Goal: Task Accomplishment & Management: Manage account settings

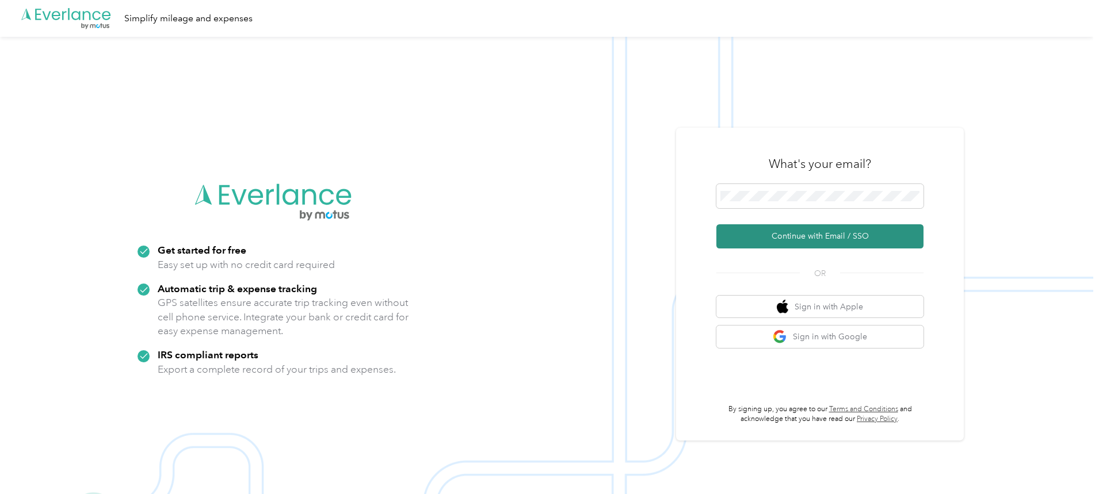
click at [809, 232] on button "Continue with Email / SSO" at bounding box center [819, 236] width 207 height 24
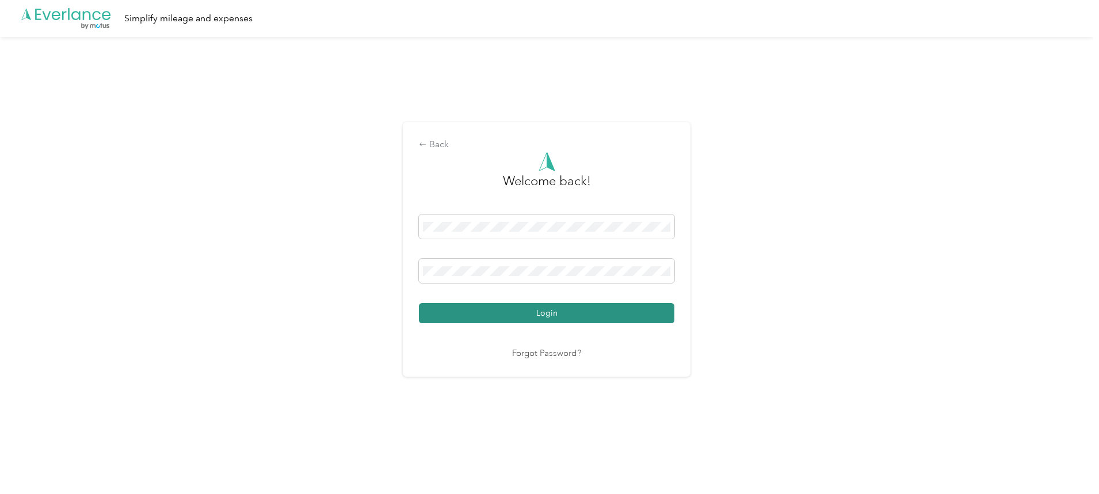
click at [503, 303] on button "Login" at bounding box center [546, 313] width 255 height 20
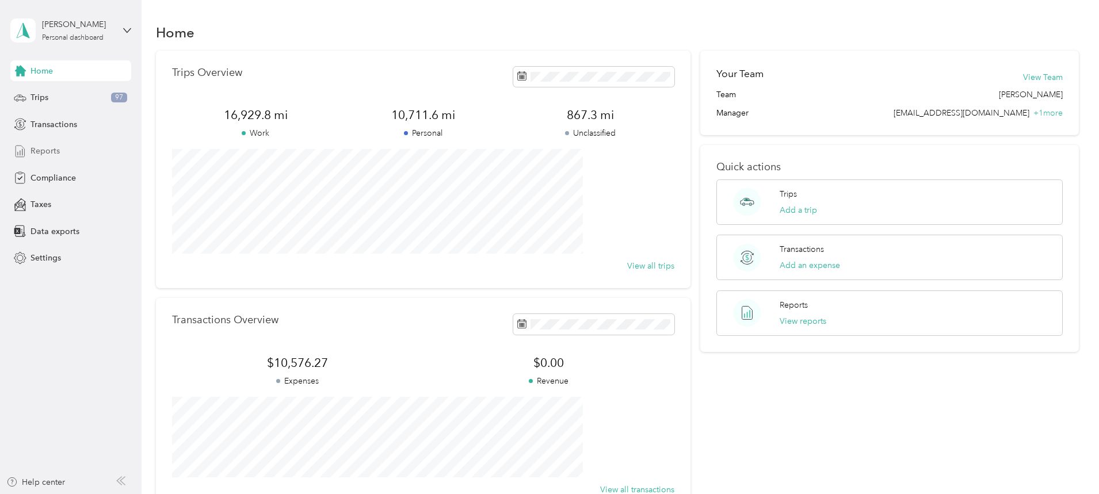
click at [48, 154] on span "Reports" at bounding box center [44, 151] width 29 height 12
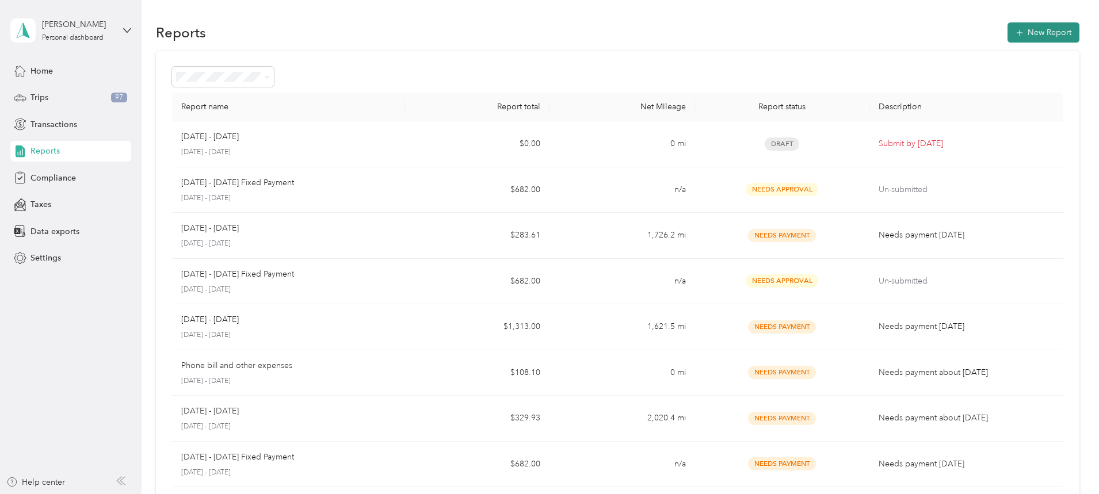
click at [1007, 29] on button "New Report" at bounding box center [1043, 32] width 72 height 20
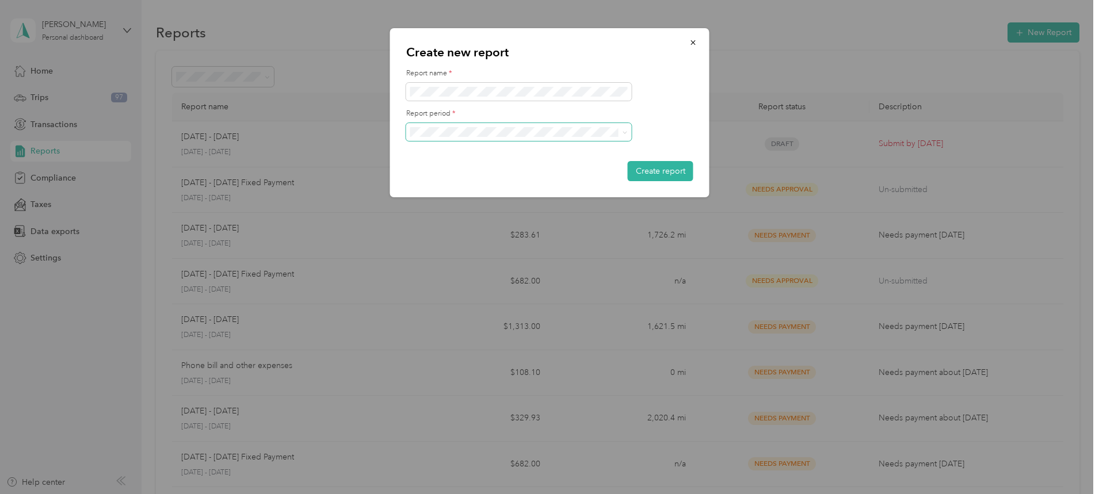
click at [621, 138] on span at bounding box center [518, 132] width 225 height 18
click at [622, 133] on icon at bounding box center [624, 132] width 5 height 5
click at [591, 178] on li "[DATE] - [DATE]" at bounding box center [518, 172] width 225 height 20
click at [648, 176] on button "Create report" at bounding box center [660, 171] width 66 height 20
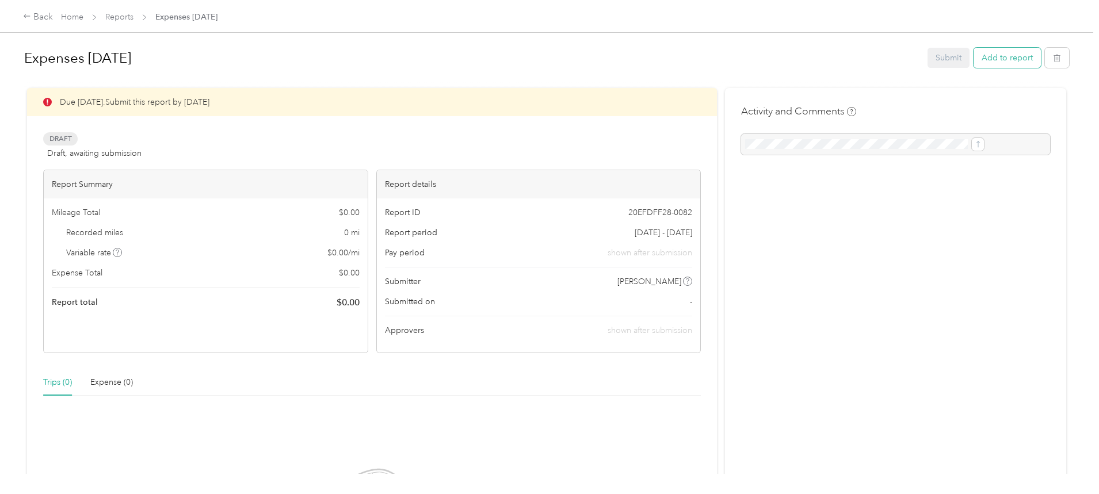
click at [973, 54] on button "Add to report" at bounding box center [1006, 58] width 67 height 20
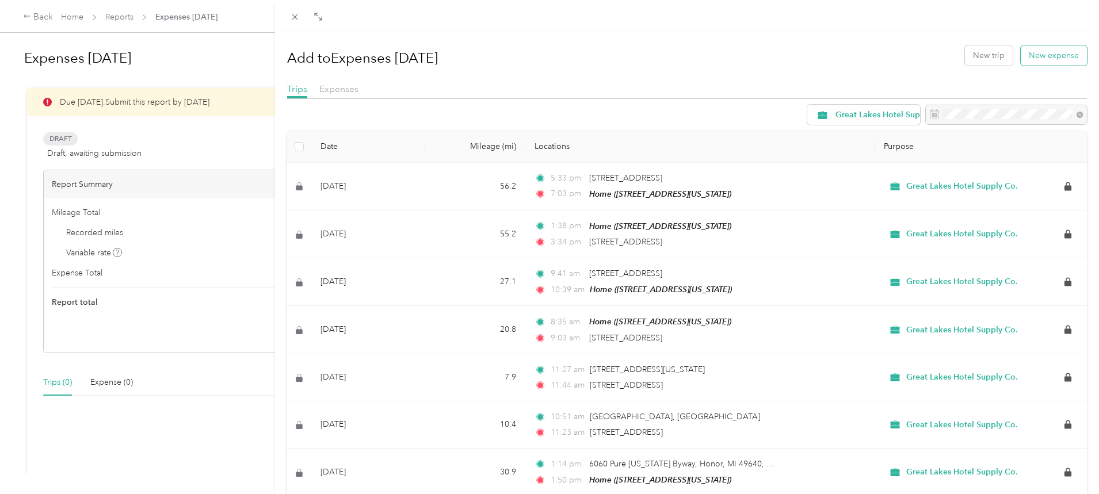
click at [1038, 53] on button "New expense" at bounding box center [1053, 55] width 66 height 20
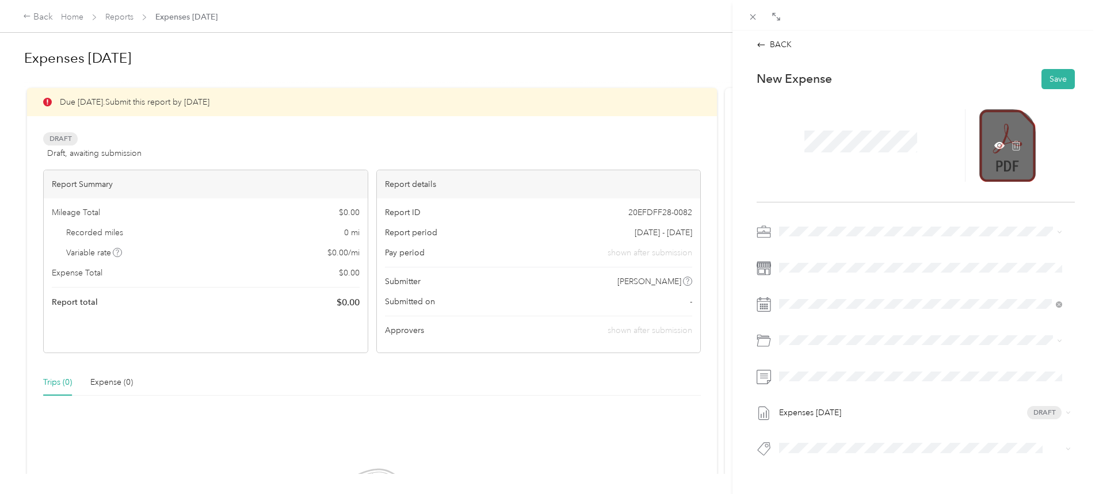
click at [1019, 150] on div at bounding box center [1007, 145] width 56 height 72
click at [997, 146] on icon at bounding box center [998, 145] width 3 height 3
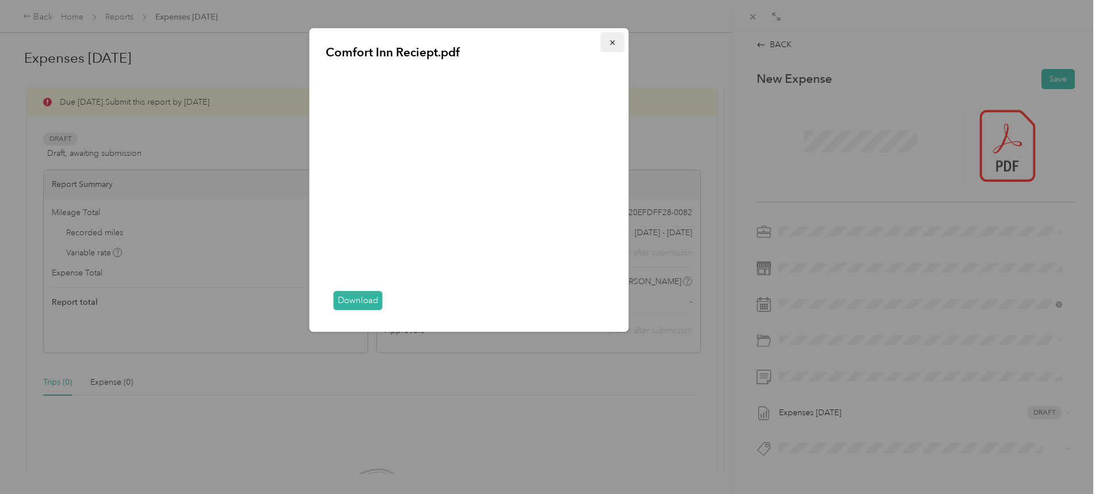
click at [614, 47] on button "button" at bounding box center [612, 42] width 24 height 20
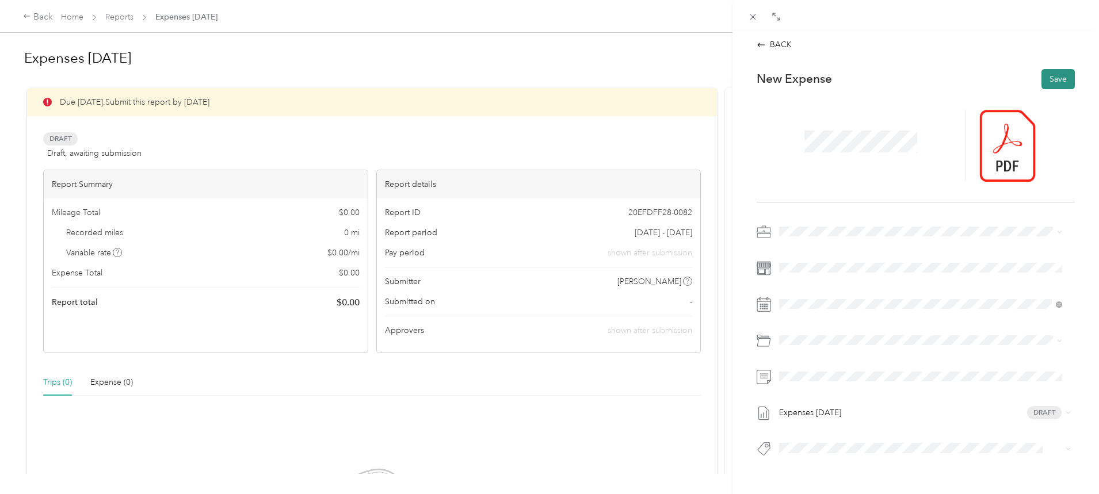
click at [1047, 82] on button "Save" at bounding box center [1057, 79] width 33 height 20
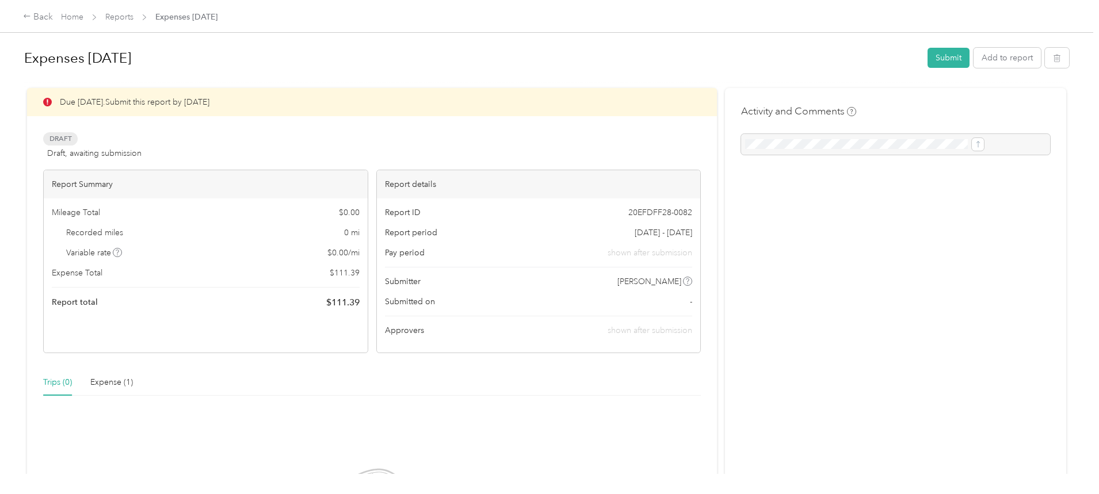
click at [842, 120] on div "Activity and Comments" at bounding box center [895, 129] width 309 height 51
click at [973, 63] on button "Add to report" at bounding box center [1006, 58] width 67 height 20
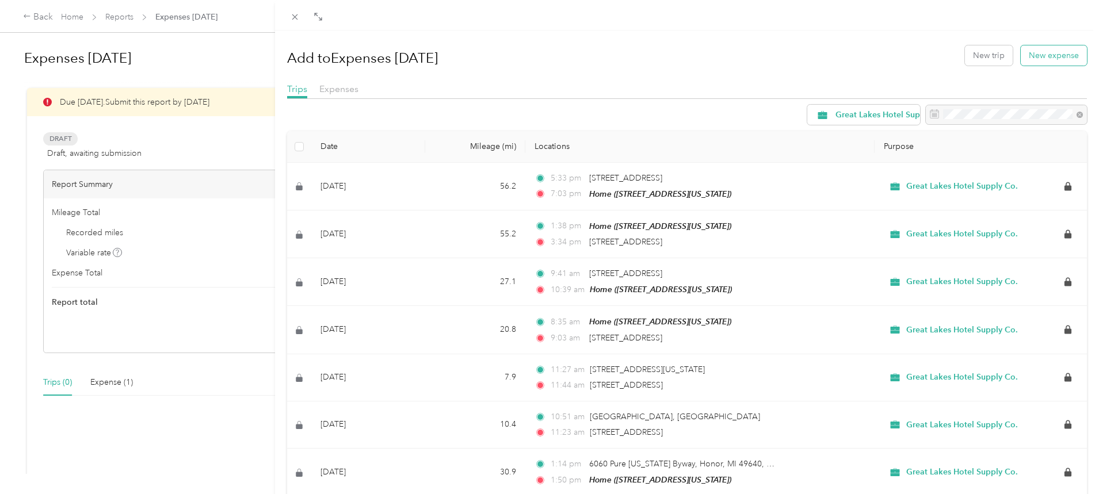
click at [1027, 53] on button "New expense" at bounding box center [1053, 55] width 66 height 20
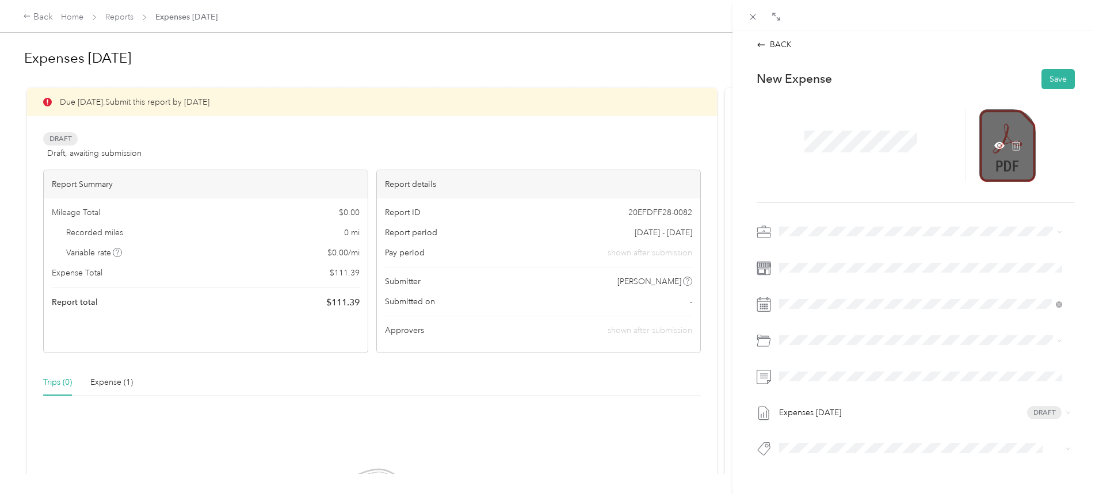
click at [988, 157] on div at bounding box center [1007, 145] width 56 height 72
click at [994, 149] on icon at bounding box center [999, 145] width 10 height 10
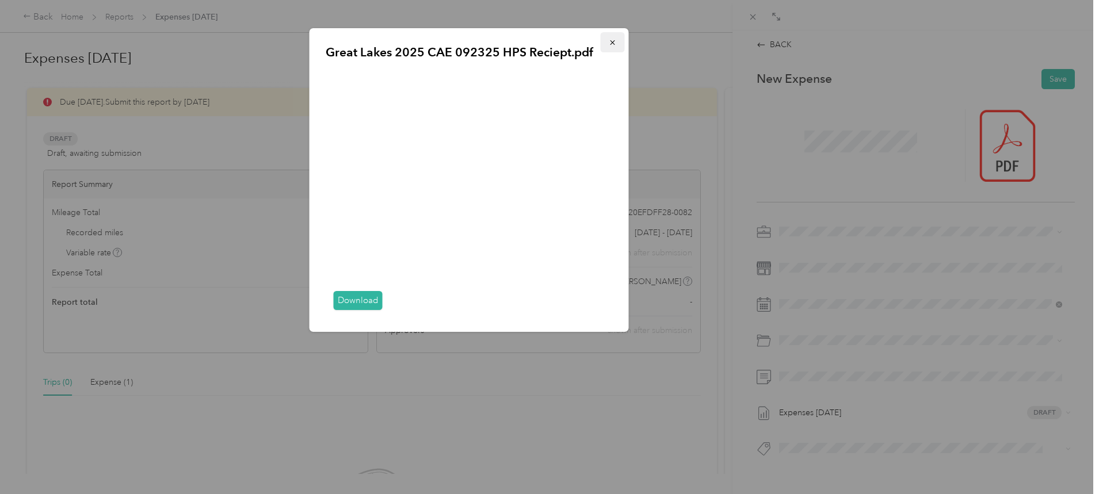
click at [611, 43] on icon "button" at bounding box center [612, 42] width 5 height 5
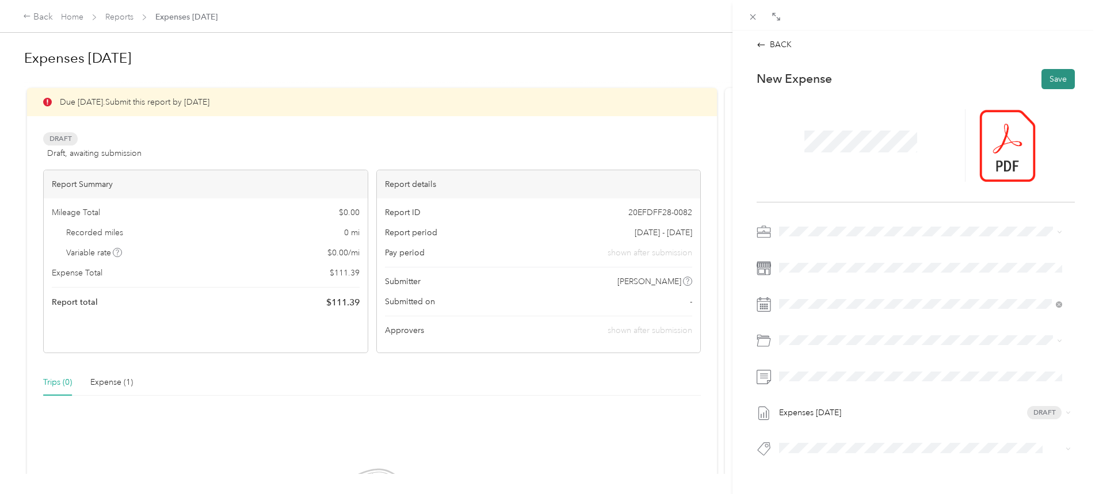
click at [1050, 78] on button "Save" at bounding box center [1057, 79] width 33 height 20
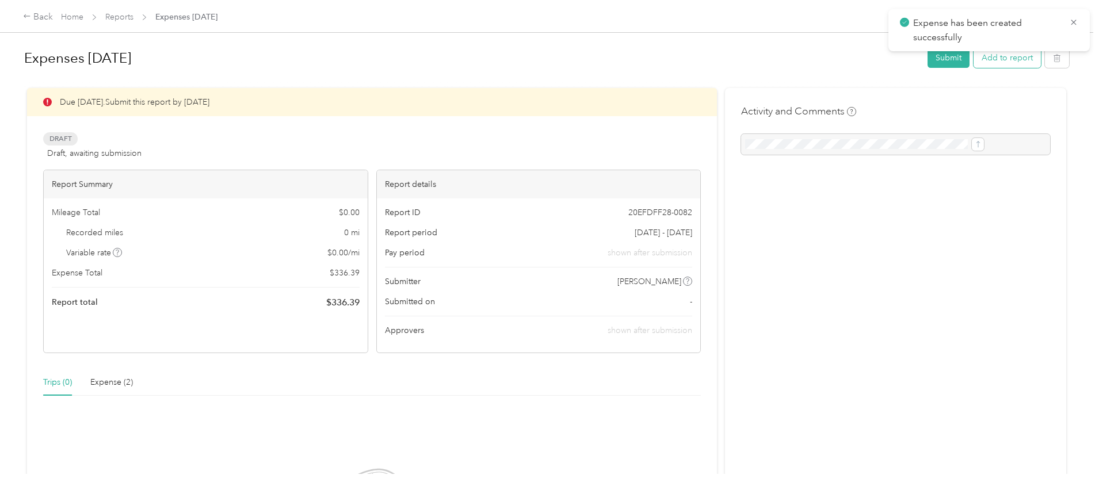
click at [973, 66] on button "Add to report" at bounding box center [1006, 58] width 67 height 20
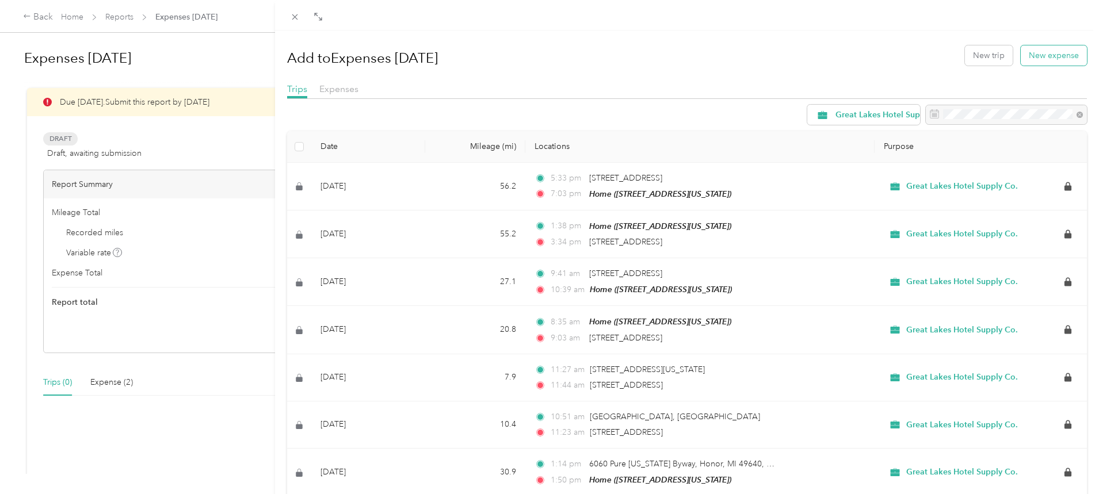
click at [1039, 55] on button "New expense" at bounding box center [1053, 55] width 66 height 20
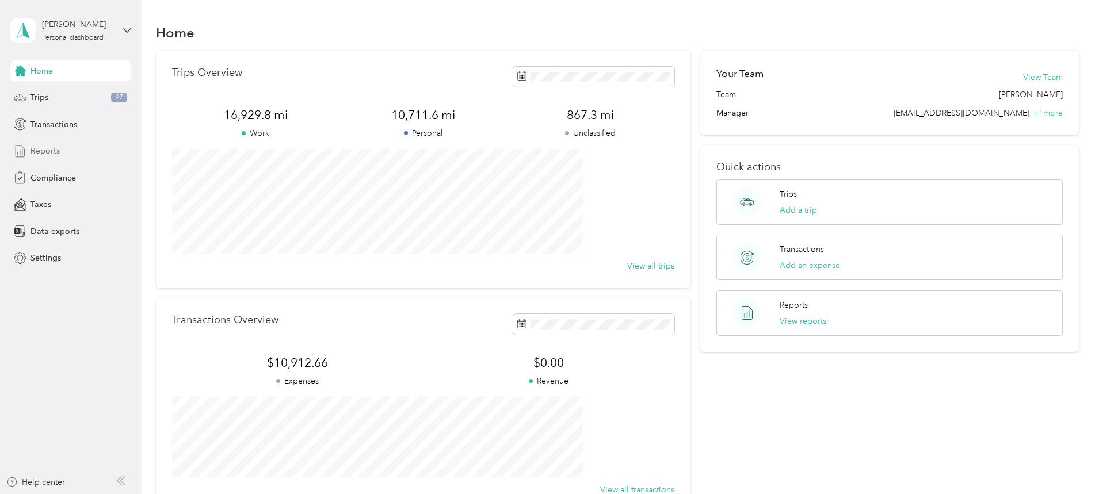
click at [56, 152] on span "Reports" at bounding box center [44, 151] width 29 height 12
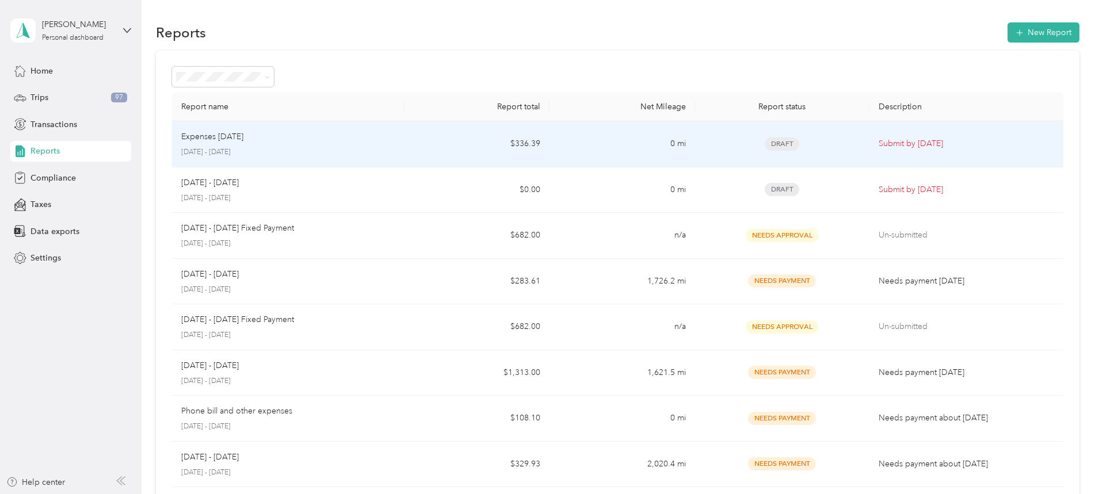
click at [387, 141] on div "Expenses [DATE]" at bounding box center [288, 137] width 214 height 13
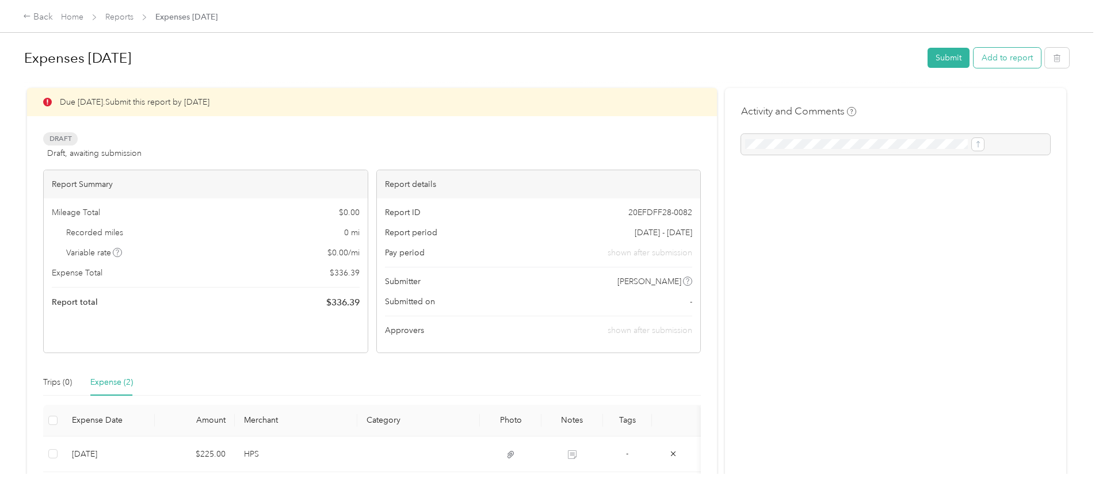
click at [973, 52] on button "Add to report" at bounding box center [1006, 58] width 67 height 20
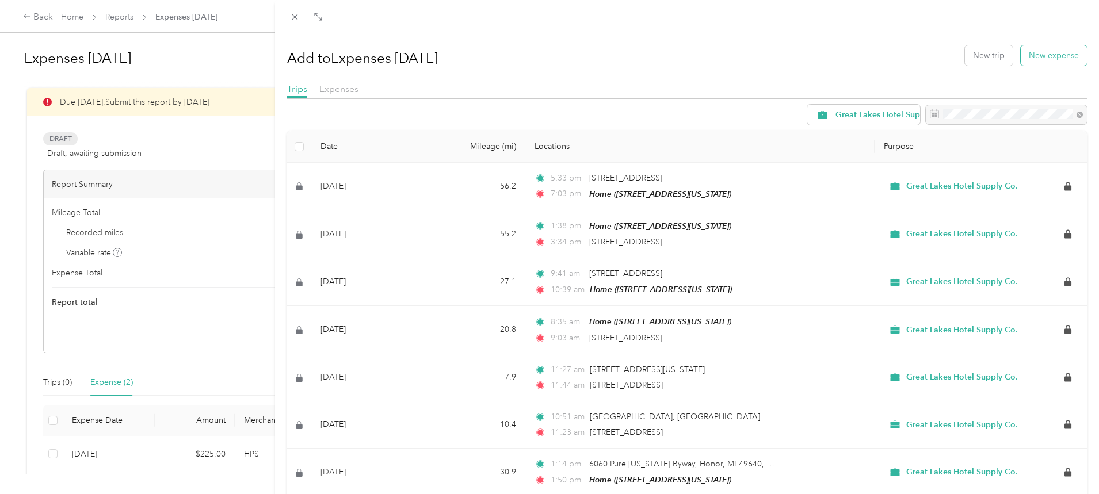
click at [1059, 49] on button "New expense" at bounding box center [1053, 55] width 66 height 20
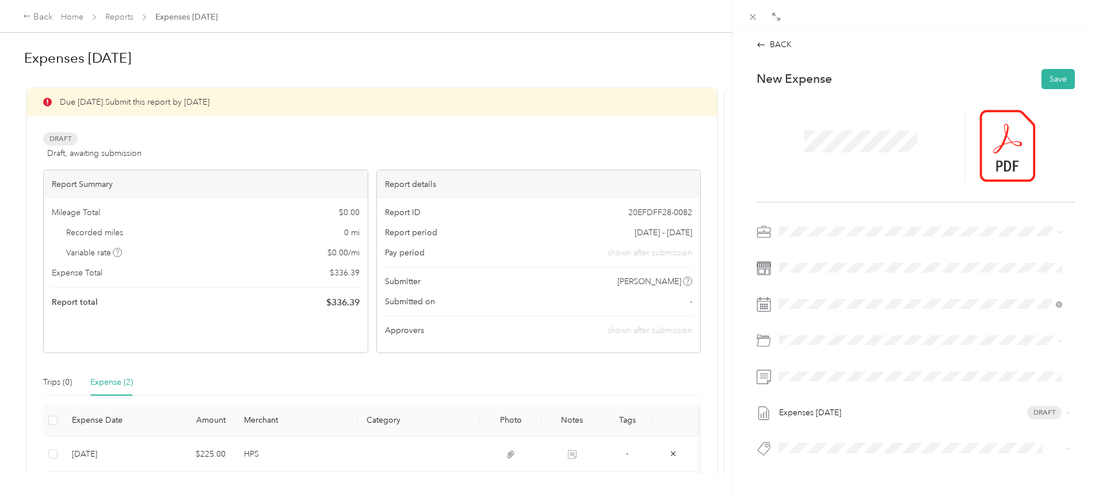
click at [773, 266] on div at bounding box center [915, 268] width 318 height 18
click at [1053, 76] on button "Save" at bounding box center [1057, 79] width 33 height 20
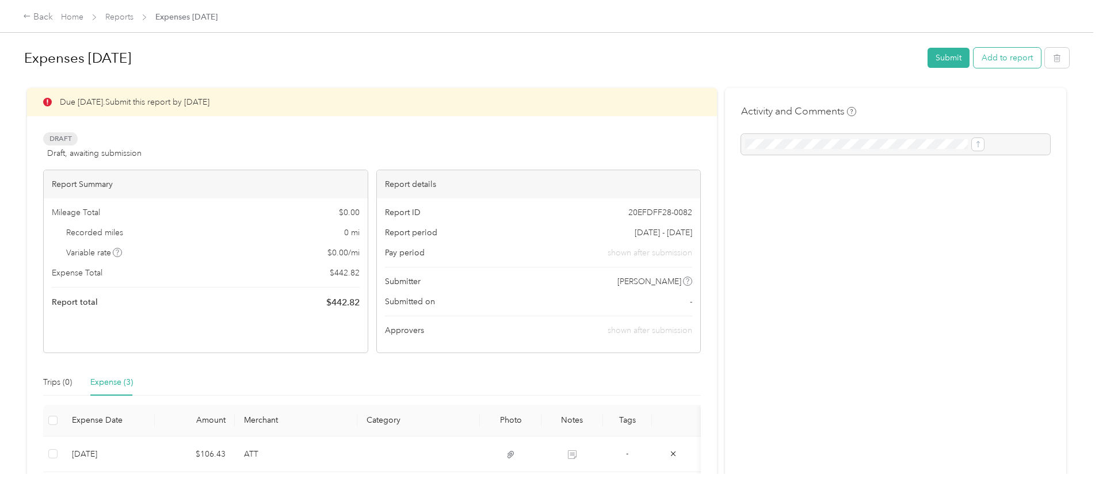
click at [973, 61] on button "Add to report" at bounding box center [1006, 58] width 67 height 20
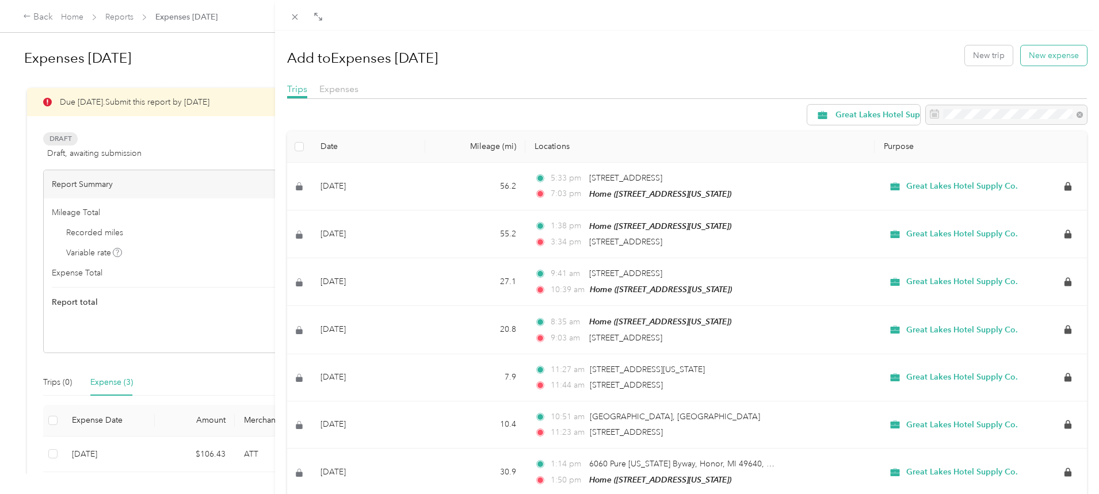
click at [1039, 53] on button "New expense" at bounding box center [1053, 55] width 66 height 20
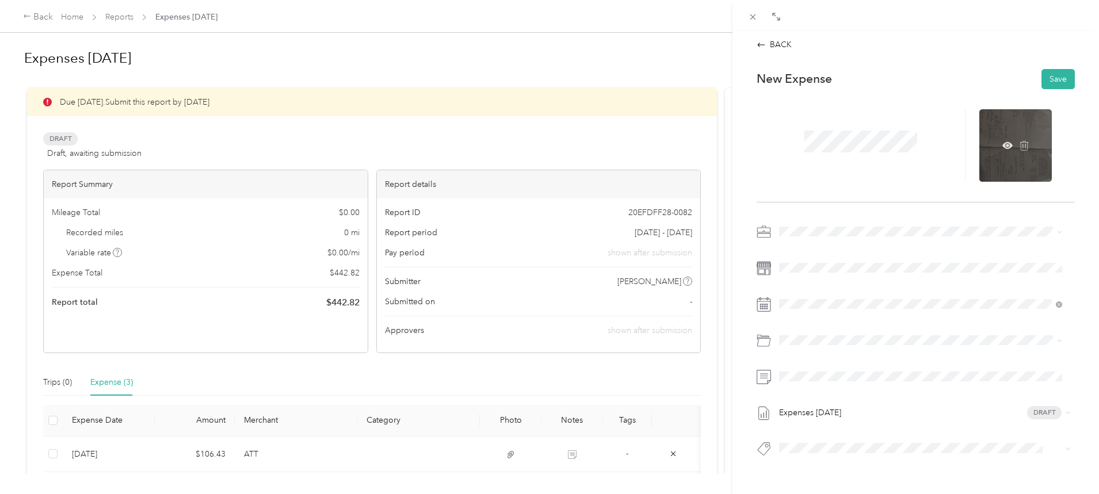
click at [995, 151] on div at bounding box center [1015, 145] width 72 height 72
click at [1002, 147] on icon at bounding box center [1007, 144] width 10 height 7
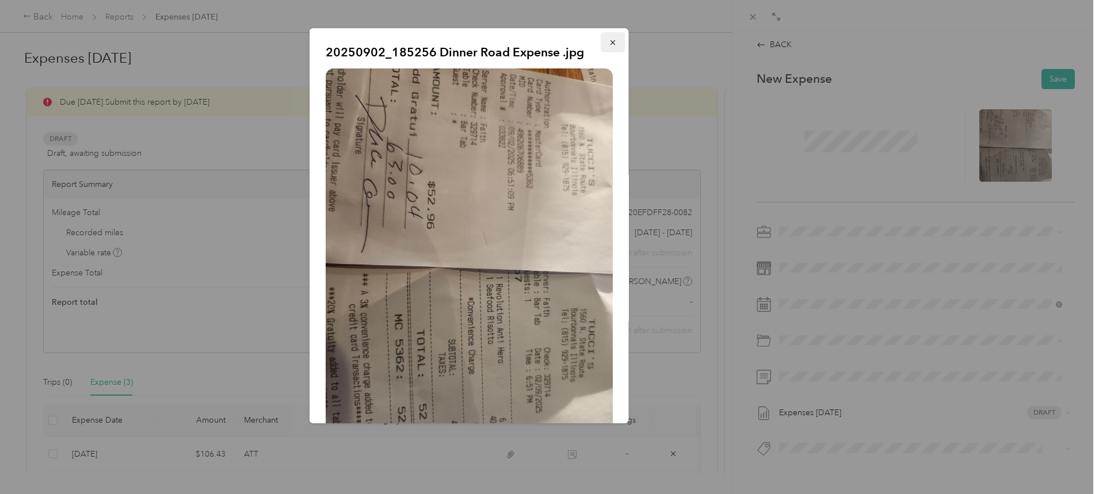
click at [609, 44] on icon "button" at bounding box center [613, 43] width 8 height 8
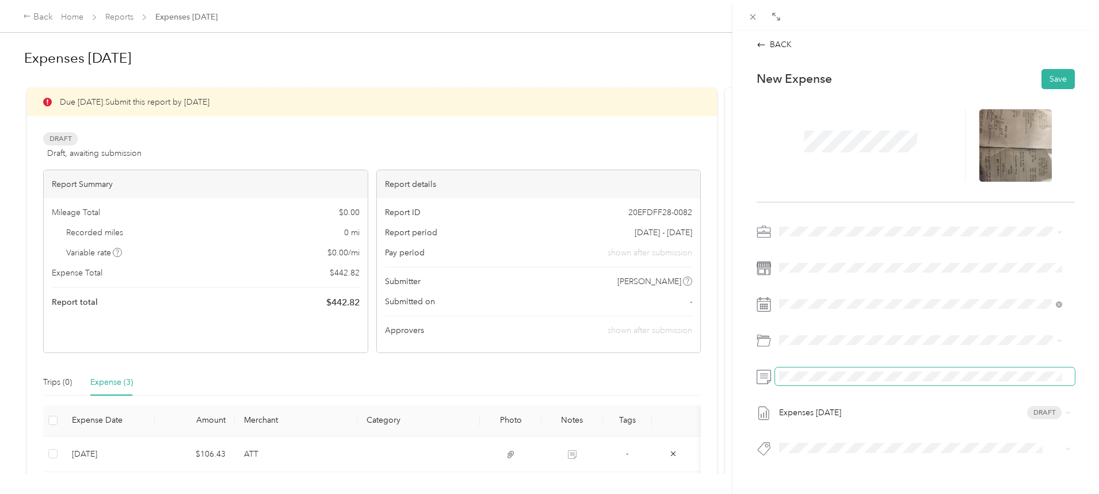
click at [789, 382] on span at bounding box center [925, 377] width 300 height 18
click at [1050, 77] on button "Save" at bounding box center [1057, 79] width 33 height 20
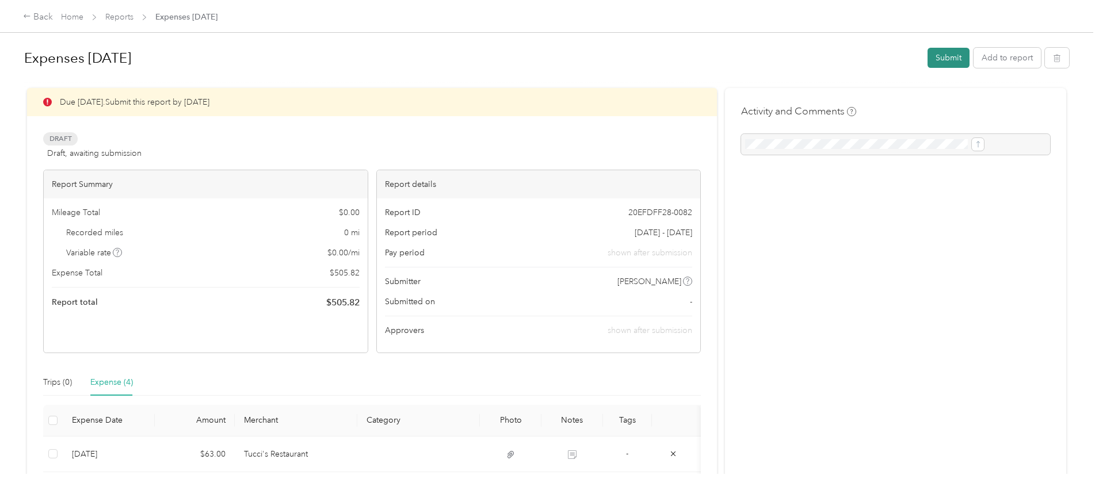
click at [927, 53] on button "Submit" at bounding box center [948, 58] width 42 height 20
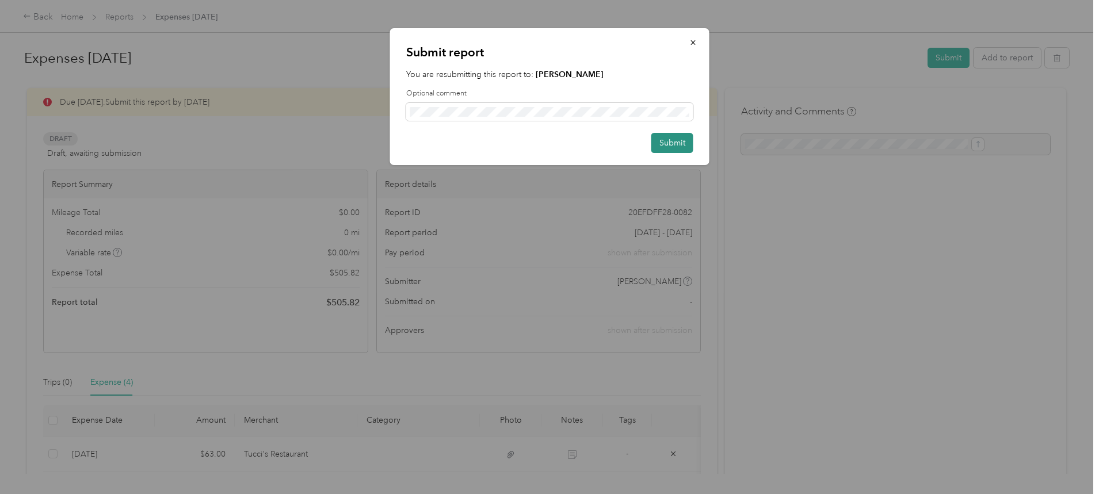
click at [667, 140] on button "Submit" at bounding box center [672, 143] width 42 height 20
